Goal: Use online tool/utility: Utilize a website feature to perform a specific function

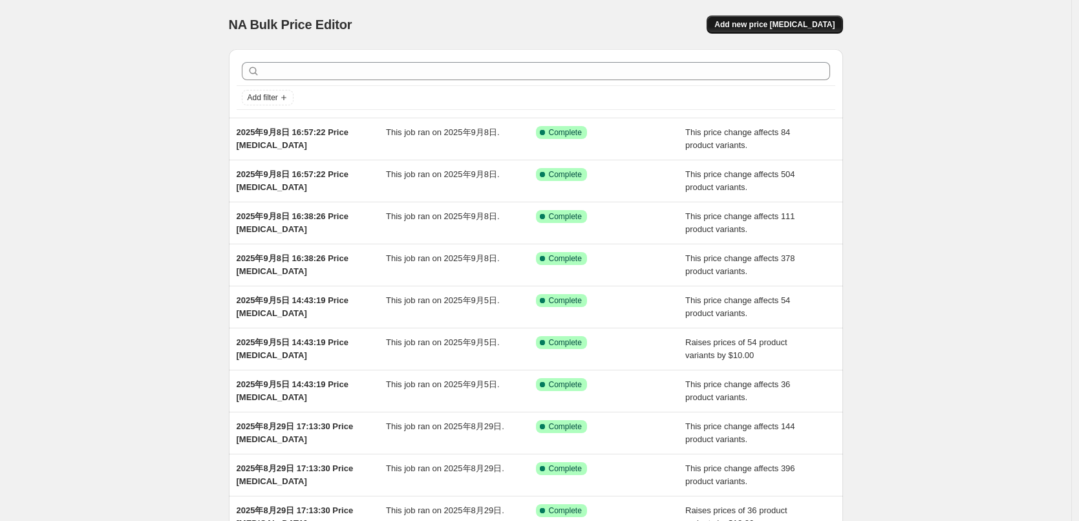
click at [793, 24] on span "Add new price [MEDICAL_DATA]" at bounding box center [775, 24] width 120 height 10
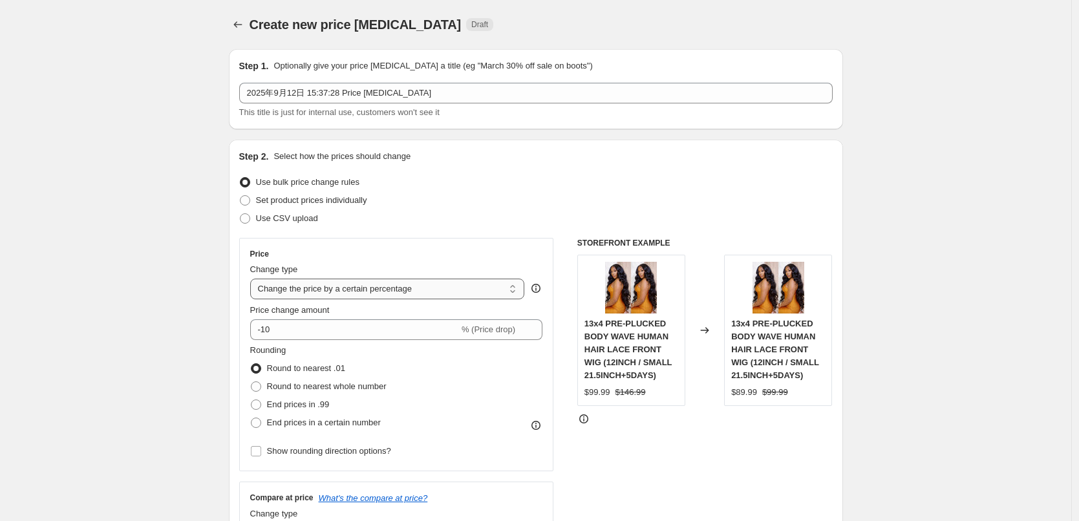
click at [329, 288] on select "Change the price to a certain amount Change the price by a certain amount Chang…" at bounding box center [387, 289] width 275 height 21
click at [349, 284] on select "Change the price to a certain amount Change the price by a certain amount Chang…" at bounding box center [387, 289] width 275 height 21
select select "by"
click at [253, 279] on select "Change the price to a certain amount Change the price by a certain amount Chang…" at bounding box center [387, 289] width 275 height 21
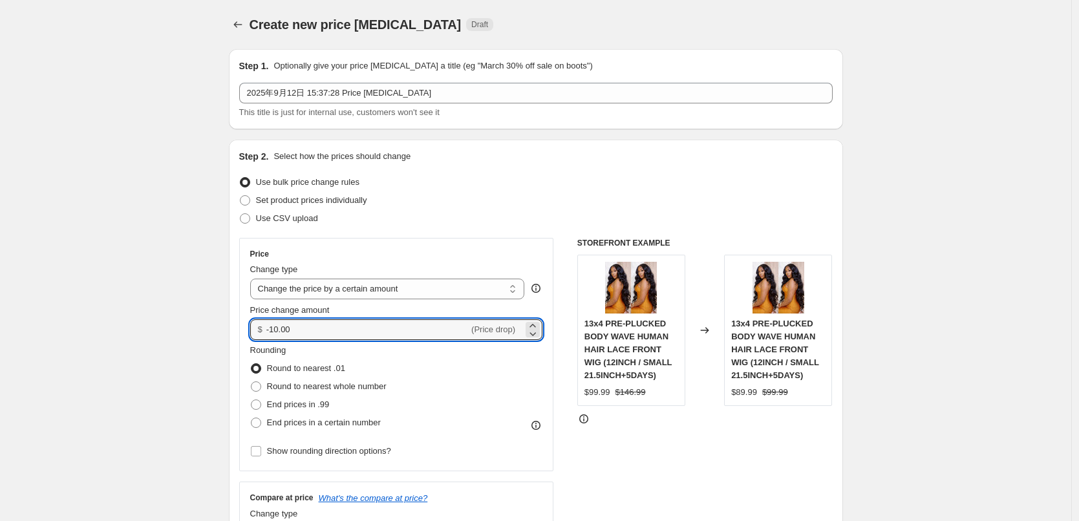
drag, startPoint x: 296, startPoint y: 323, endPoint x: 268, endPoint y: 317, distance: 27.6
click at [268, 317] on div "Price change amount $ -10.00 (Price drop)" at bounding box center [396, 322] width 293 height 36
type input "15.00"
click at [299, 409] on span "End prices in .99" at bounding box center [298, 405] width 63 height 10
click at [252, 400] on input "End prices in .99" at bounding box center [251, 400] width 1 height 1
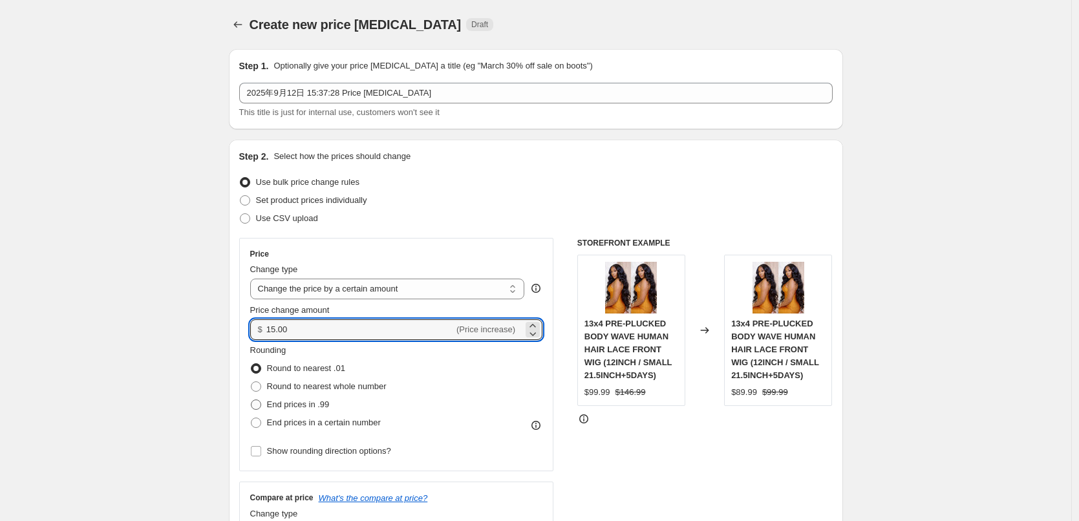
radio input "true"
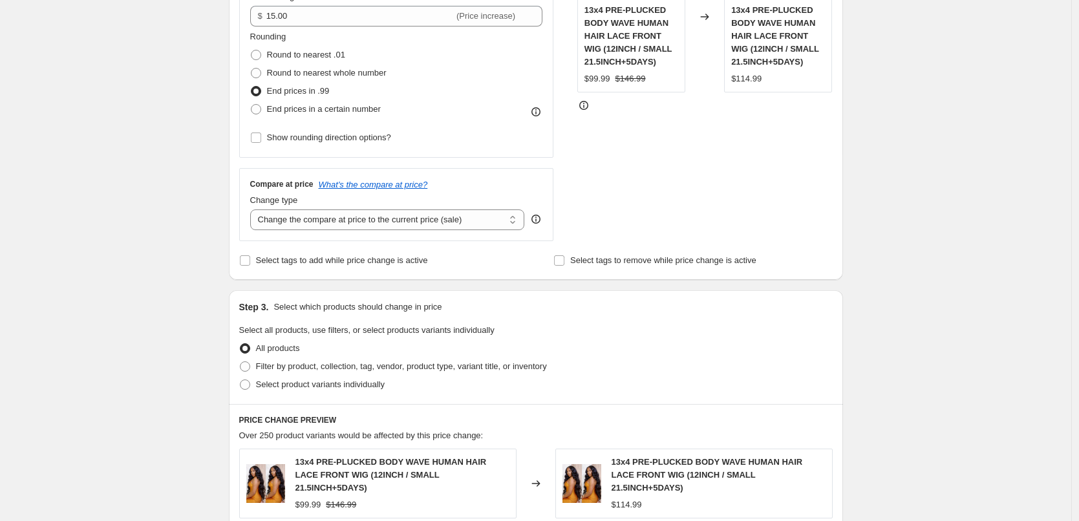
scroll to position [388, 0]
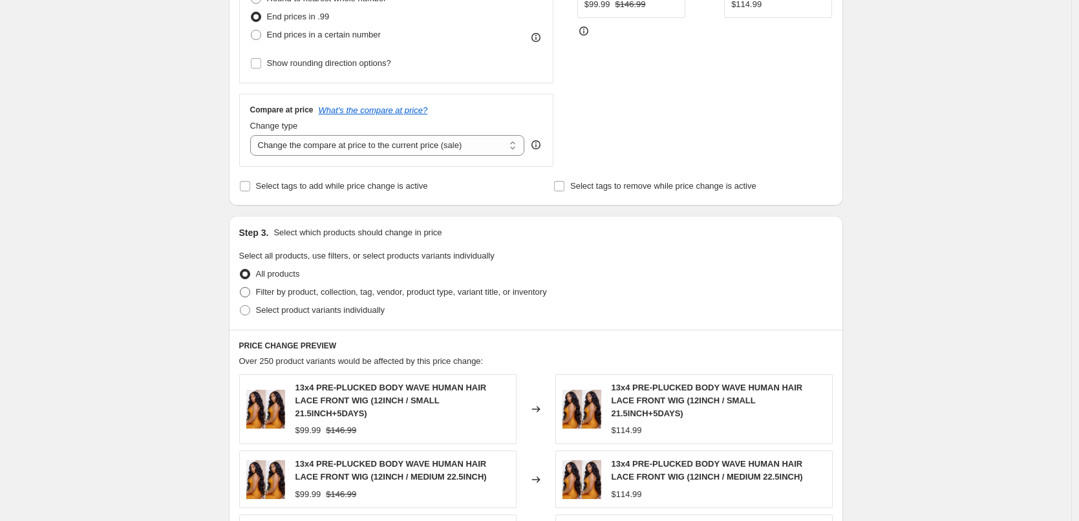
click at [303, 293] on span "Filter by product, collection, tag, vendor, product type, variant title, or inv…" at bounding box center [401, 292] width 291 height 10
click at [241, 288] on input "Filter by product, collection, tag, vendor, product type, variant title, or inv…" at bounding box center [240, 287] width 1 height 1
radio input "true"
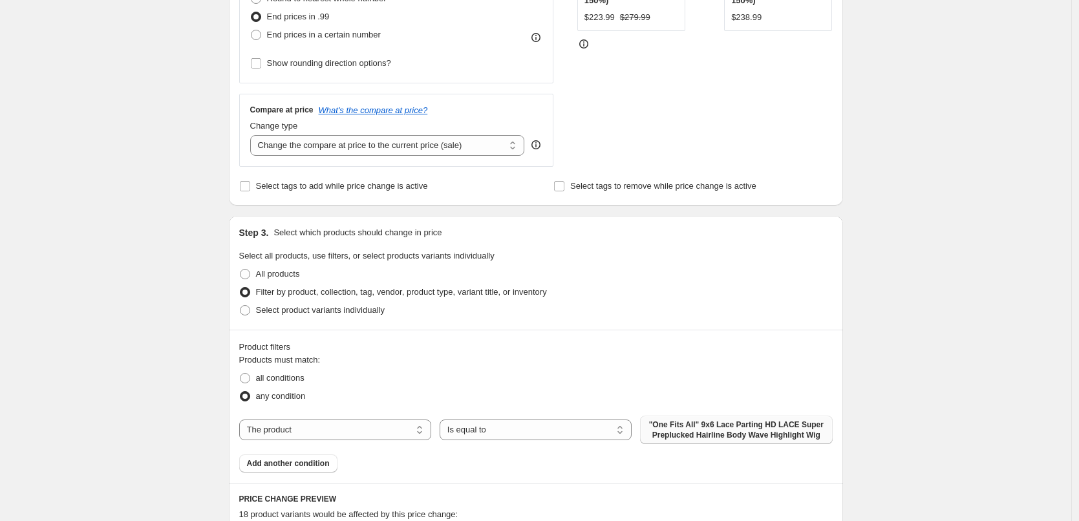
click at [684, 431] on span ""One Fits All" 9x6 Lace Parting HD LACE Super Preplucked Hairline Body Wave Hig…" at bounding box center [736, 430] width 177 height 21
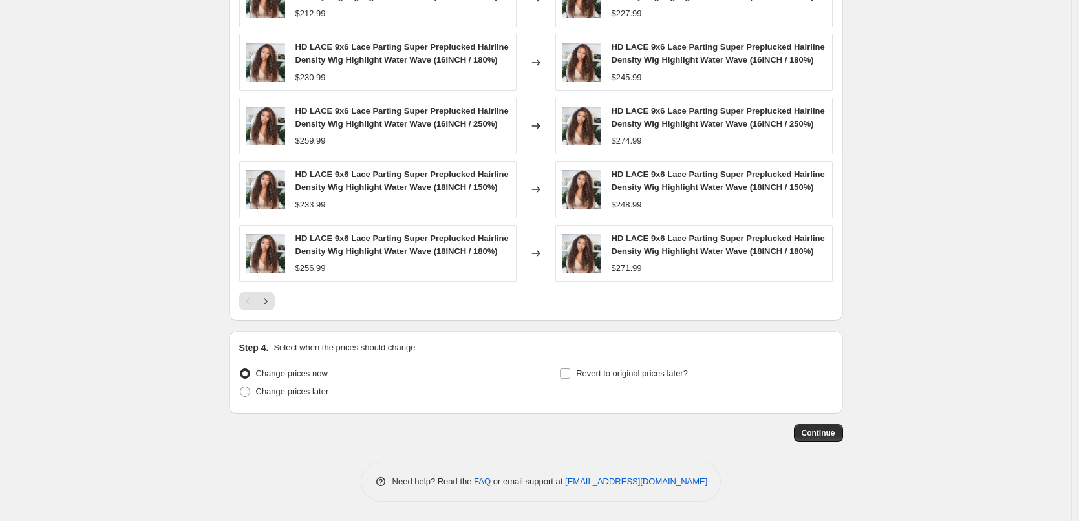
scroll to position [946, 0]
click at [822, 435] on span "Continue" at bounding box center [819, 433] width 34 height 10
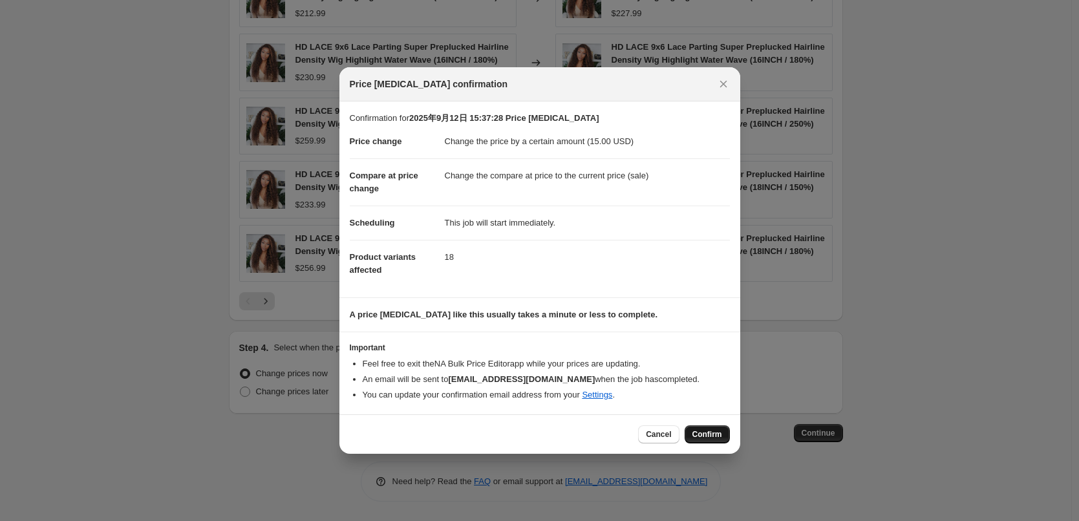
click at [705, 440] on button "Confirm" at bounding box center [707, 434] width 45 height 18
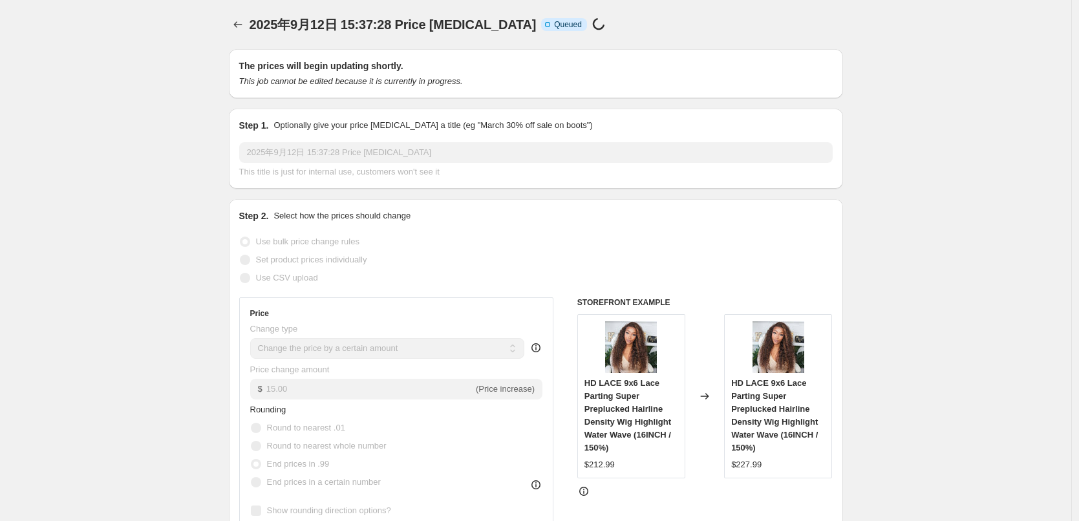
scroll to position [946, 0]
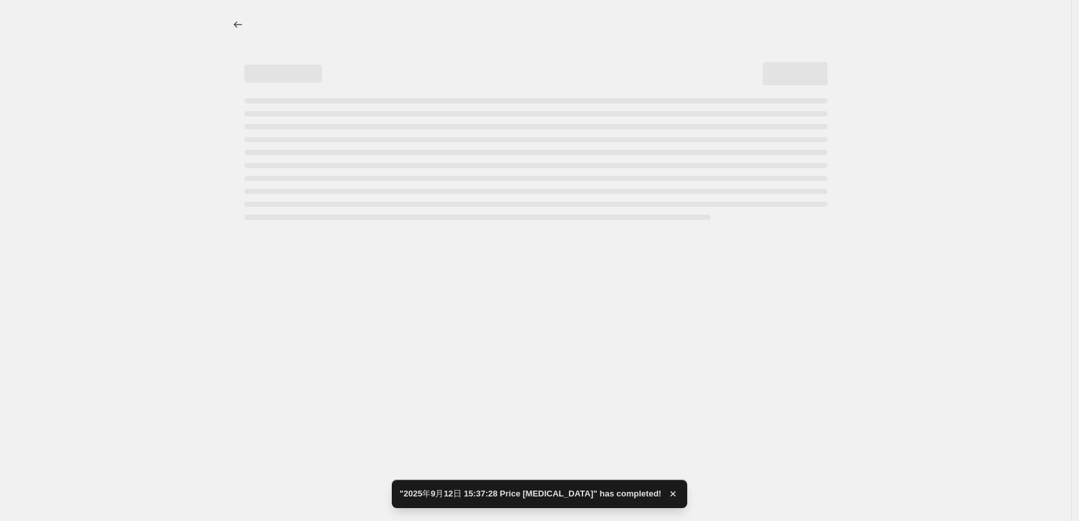
select select "by"
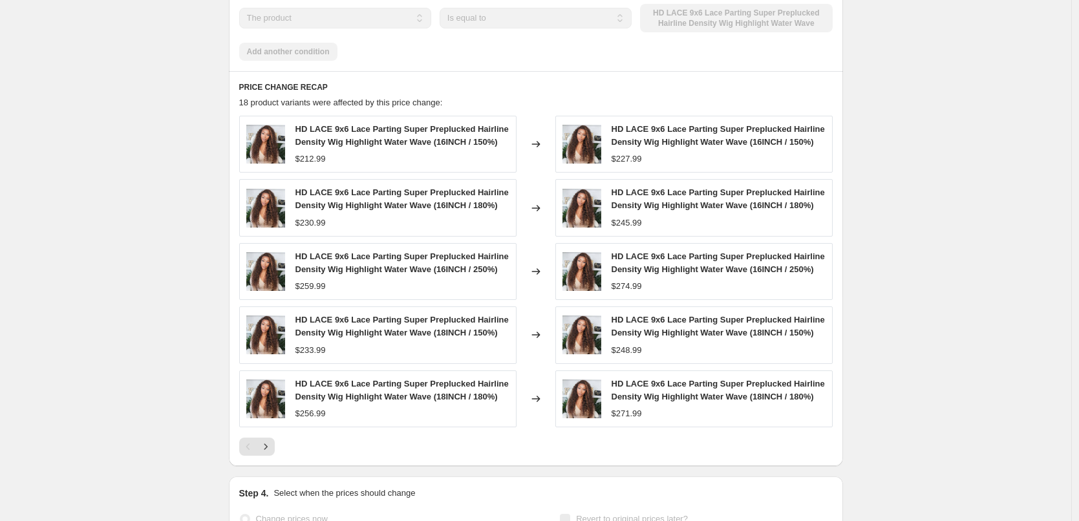
scroll to position [0, 0]
